Goal: Task Accomplishment & Management: Use online tool/utility

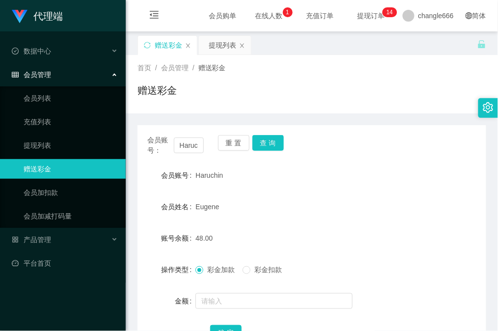
scroll to position [79, 0]
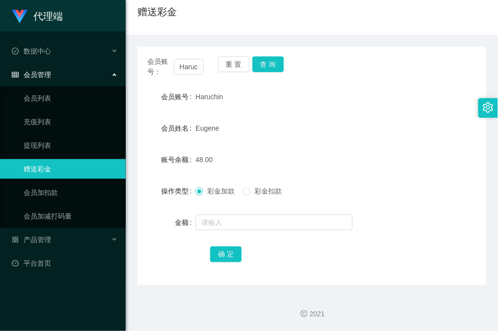
drag, startPoint x: 401, startPoint y: 113, endPoint x: 337, endPoint y: 104, distance: 64.4
click at [401, 113] on form "会员账号 Haruchin 会员姓名 [PERSON_NAME] 账号余额 48.00 操作类型 彩金加款 彩金扣款 金额 确 定" at bounding box center [312, 175] width 349 height 177
click at [279, 64] on button "查 询" at bounding box center [268, 65] width 31 height 16
click at [345, 152] on div "48.00" at bounding box center [297, 160] width 203 height 20
click at [394, 115] on form "会员账号 Haruchin 会员姓名 [PERSON_NAME] 账号余额 48.00 操作类型 彩金加款 彩金扣款 金额 确 定" at bounding box center [312, 175] width 349 height 177
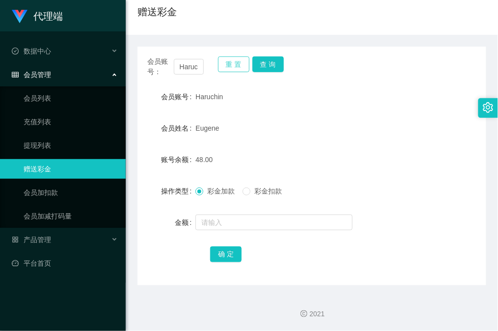
drag, startPoint x: 325, startPoint y: 140, endPoint x: 234, endPoint y: 57, distance: 122.8
click at [325, 140] on form "会员账号 Haruchin 会员姓名 [PERSON_NAME] 账号余额 48.00 操作类型 彩金加款 彩金扣款 金额 确 定" at bounding box center [312, 175] width 349 height 177
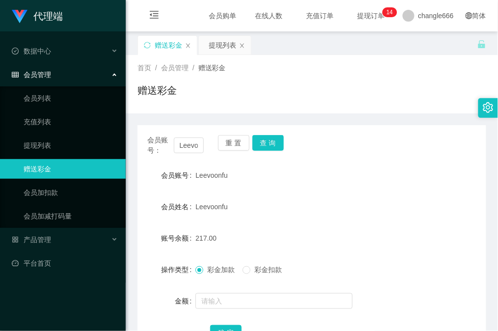
scroll to position [65, 0]
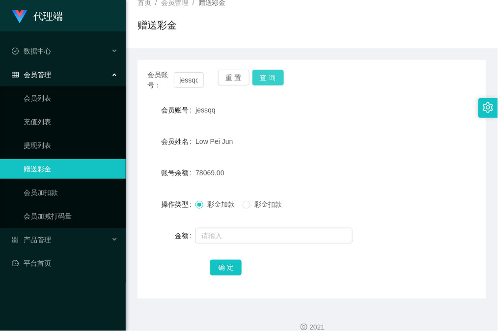
click at [268, 73] on button "查 询" at bounding box center [268, 78] width 31 height 16
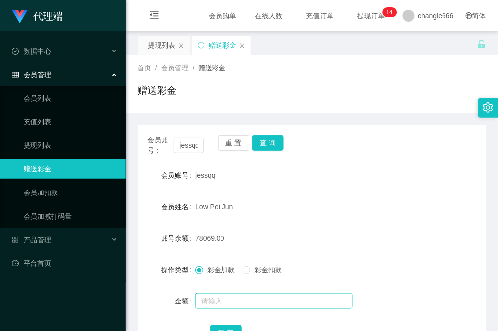
scroll to position [65, 0]
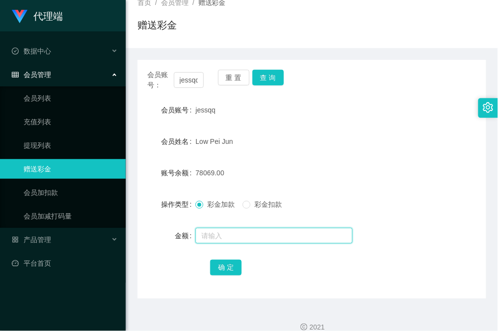
drag, startPoint x: 233, startPoint y: 237, endPoint x: 214, endPoint y: 243, distance: 19.6
click at [233, 237] on input "text" at bounding box center [274, 236] width 157 height 16
type input "8"
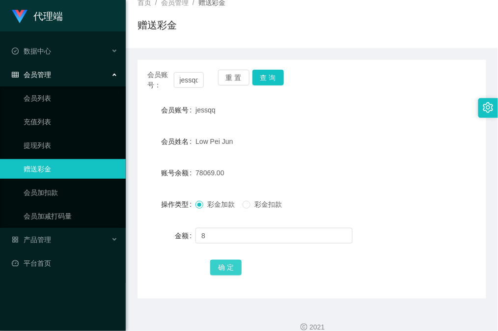
click at [219, 265] on button "确 定" at bounding box center [225, 268] width 31 height 16
